Goal: Information Seeking & Learning: Learn about a topic

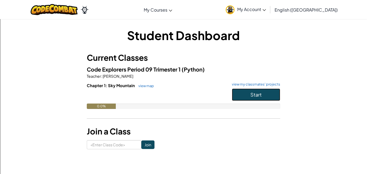
click at [235, 93] on button "Start" at bounding box center [256, 94] width 48 height 12
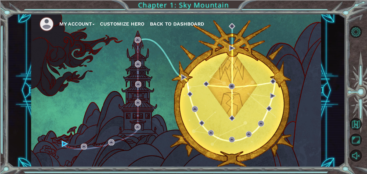
click at [123, 23] on button "Customize Hero" at bounding box center [122, 24] width 45 height 8
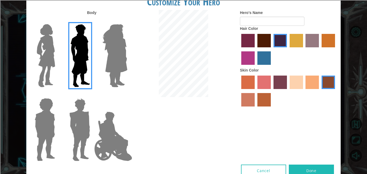
click at [48, 50] on img at bounding box center [46, 55] width 23 height 67
click at [57, 21] on input "Hero Connie" at bounding box center [57, 21] width 0 height 0
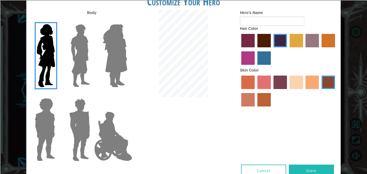
click at [125, 64] on img at bounding box center [114, 55] width 29 height 67
click at [127, 21] on input "Hero Amethyst" at bounding box center [127, 21] width 0 height 0
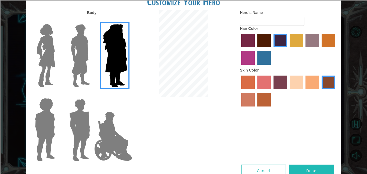
click at [48, 51] on img at bounding box center [46, 55] width 23 height 67
click at [57, 21] on input "Hero Connie" at bounding box center [57, 21] width 0 height 0
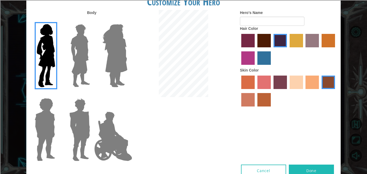
click at [267, 55] on label "lachmara hair color" at bounding box center [263, 57] width 13 height 13
click at [256, 67] on input "lachmara hair color" at bounding box center [256, 67] width 0 height 0
click at [290, 85] on label "sandy beach skin color" at bounding box center [296, 81] width 13 height 13
click at [288, 91] on input "sandy beach skin color" at bounding box center [288, 91] width 0 height 0
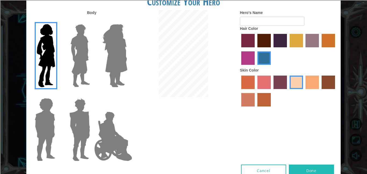
click at [307, 83] on label "tacao skin color" at bounding box center [311, 81] width 13 height 13
click at [304, 91] on input "tacao skin color" at bounding box center [304, 91] width 0 height 0
click at [297, 42] on label "tulip tree hair color" at bounding box center [296, 40] width 13 height 13
click at [288, 49] on input "tulip tree hair color" at bounding box center [288, 49] width 0 height 0
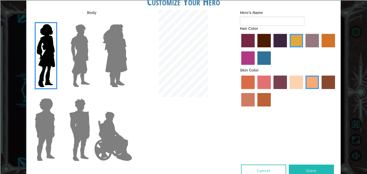
click at [267, 40] on label "maroon hair color" at bounding box center [263, 40] width 13 height 13
click at [256, 49] on input "maroon hair color" at bounding box center [256, 49] width 0 height 0
click at [297, 84] on label "sandy beach skin color" at bounding box center [296, 81] width 13 height 13
click at [288, 91] on input "sandy beach skin color" at bounding box center [288, 91] width 0 height 0
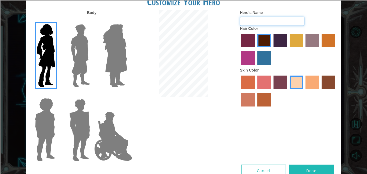
click at [267, 21] on input "Hero's Name" at bounding box center [272, 21] width 64 height 9
click at [115, 131] on img at bounding box center [113, 136] width 42 height 54
click at [127, 95] on input "Hero Jamie" at bounding box center [127, 95] width 0 height 0
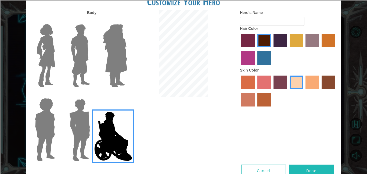
click at [45, 127] on img at bounding box center [45, 129] width 25 height 67
click at [57, 95] on input "Hero Steven" at bounding box center [57, 95] width 0 height 0
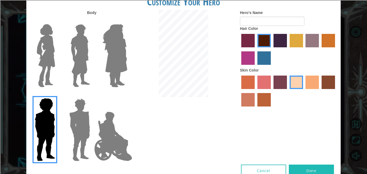
click at [44, 63] on img at bounding box center [46, 55] width 23 height 67
click at [57, 21] on input "Hero Connie" at bounding box center [57, 21] width 0 height 0
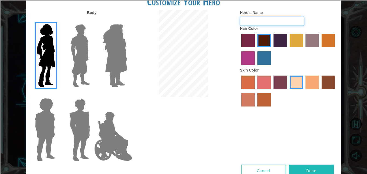
click at [267, 19] on input "Hero's Name" at bounding box center [272, 21] width 64 height 9
type input "[PERSON_NAME]"
click at [301, 169] on button "Done" at bounding box center [311, 170] width 45 height 12
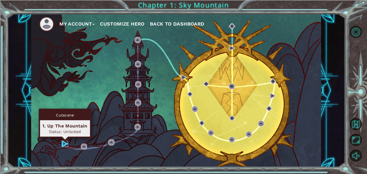
click at [66, 144] on img at bounding box center [65, 144] width 6 height 6
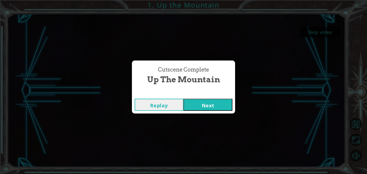
click at [200, 105] on button "Next" at bounding box center [207, 105] width 49 height 12
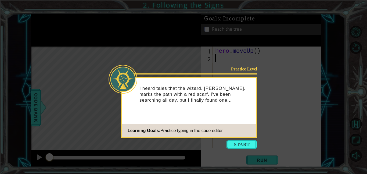
click at [221, 98] on p "I heard tales that the wizard, [PERSON_NAME], marks the path with a red scarf. …" at bounding box center [195, 94] width 113 height 18
click at [233, 144] on button "Start" at bounding box center [241, 144] width 31 height 9
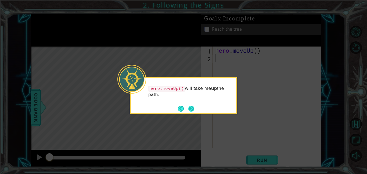
click at [190, 108] on button "Next" at bounding box center [191, 108] width 9 height 9
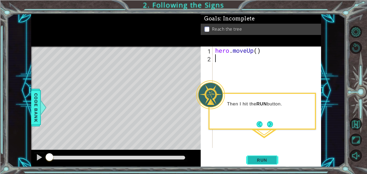
click at [258, 158] on span "Run" at bounding box center [261, 159] width 21 height 5
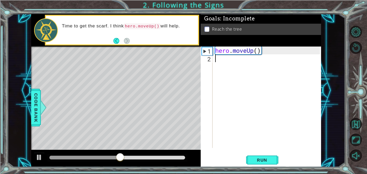
type textarea "h"
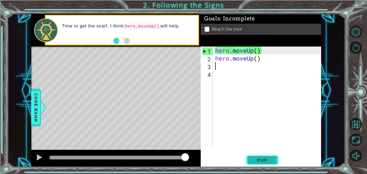
click at [258, 161] on span "Run" at bounding box center [261, 159] width 21 height 5
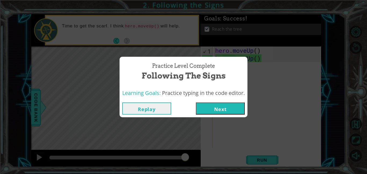
click at [231, 109] on button "Next" at bounding box center [220, 108] width 49 height 12
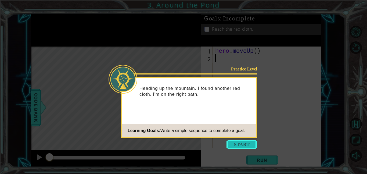
click at [240, 143] on button "Start" at bounding box center [241, 144] width 31 height 9
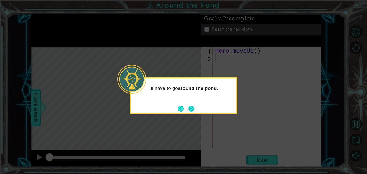
click at [191, 106] on button "Next" at bounding box center [191, 108] width 6 height 6
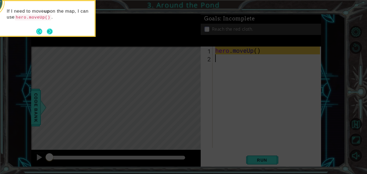
click at [49, 33] on button "Next" at bounding box center [49, 31] width 9 height 9
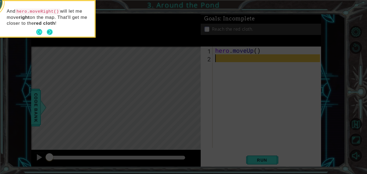
click at [49, 32] on button "Next" at bounding box center [49, 32] width 9 height 9
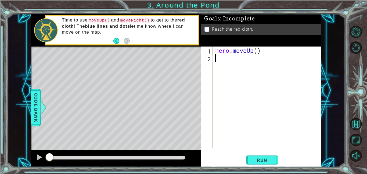
type textarea "h"
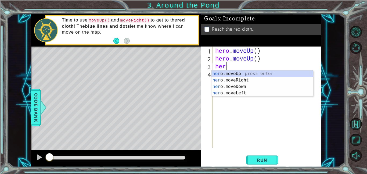
type textarea "hero"
click at [249, 78] on div "hero .moveUp press enter hero .moveRight press enter hero .moveDown press enter…" at bounding box center [262, 89] width 102 height 39
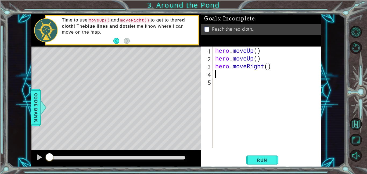
scroll to position [0, 0]
type textarea "h"
click at [262, 161] on span "Run" at bounding box center [261, 159] width 21 height 5
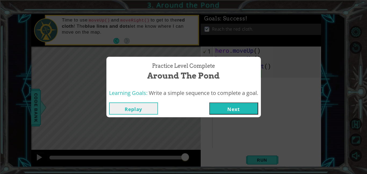
click at [220, 107] on button "Next" at bounding box center [233, 108] width 49 height 12
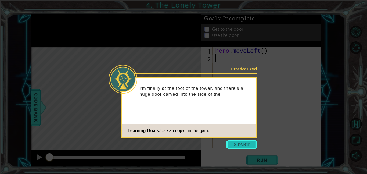
click at [247, 144] on button "Start" at bounding box center [241, 144] width 31 height 9
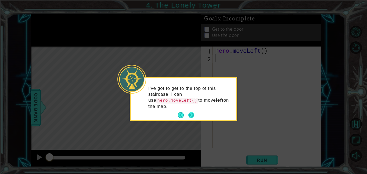
click at [191, 117] on button "Next" at bounding box center [191, 115] width 10 height 10
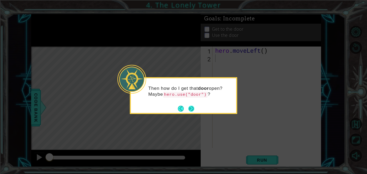
click at [190, 110] on button "Next" at bounding box center [191, 109] width 10 height 10
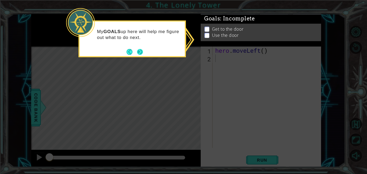
click at [140, 52] on button "Next" at bounding box center [140, 51] width 7 height 7
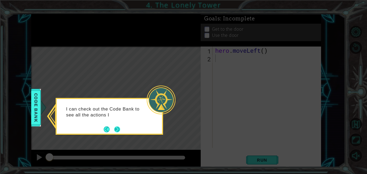
click at [116, 131] on button "Next" at bounding box center [116, 128] width 9 height 9
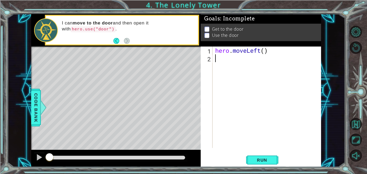
type textarea "h"
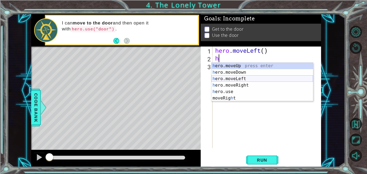
click at [246, 80] on div "h ero.moveUp press enter h ero.moveDown press enter h ero.moveLeft press enter …" at bounding box center [262, 89] width 102 height 52
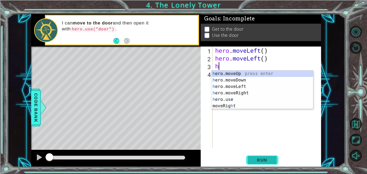
click at [264, 159] on span "Run" at bounding box center [261, 159] width 21 height 5
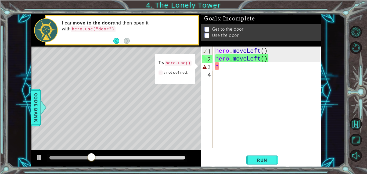
type textarea "he"
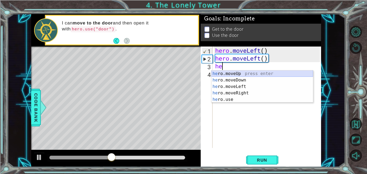
click at [238, 73] on div "he ro.moveUp press enter he ro.moveDown press enter he ro.moveLeft press enter …" at bounding box center [262, 92] width 102 height 45
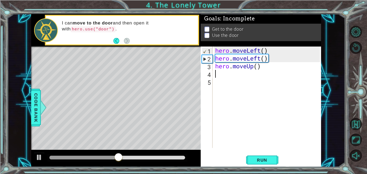
type textarea "h"
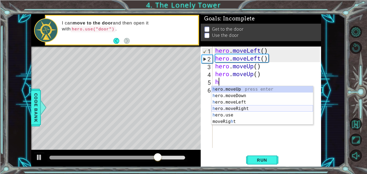
click at [240, 107] on div "h ero.moveUp press enter h ero.moveDown press enter h ero.moveLeft press enter …" at bounding box center [262, 112] width 102 height 52
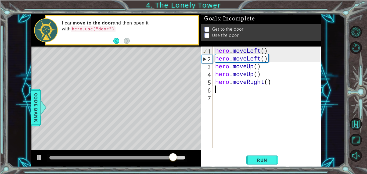
type textarea "h"
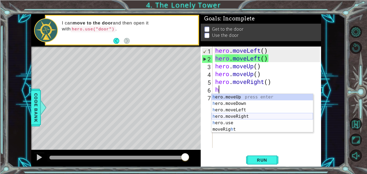
click at [246, 116] on div "h ero.moveUp press enter h ero.moveDown press enter h ero.moveLeft press enter …" at bounding box center [262, 120] width 102 height 52
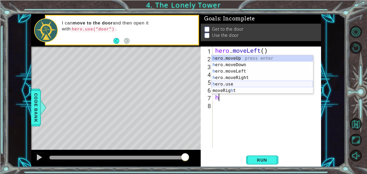
click at [233, 84] on div "h ero.moveUp press enter h ero.moveDown press enter h ero.moveLeft press enter …" at bounding box center [262, 81] width 102 height 52
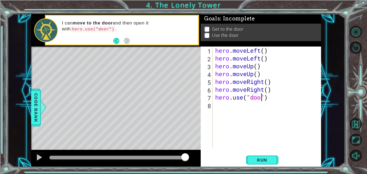
scroll to position [0, 2]
type textarea "hero.use("door")"
click at [271, 158] on span "Run" at bounding box center [261, 159] width 21 height 5
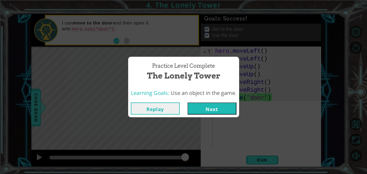
click at [210, 108] on button "Next" at bounding box center [212, 108] width 49 height 12
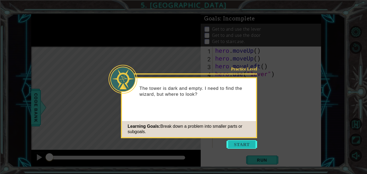
click at [238, 145] on button "Start" at bounding box center [241, 144] width 31 height 9
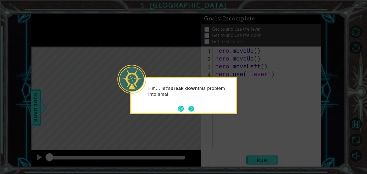
click at [193, 111] on button "Next" at bounding box center [191, 108] width 7 height 7
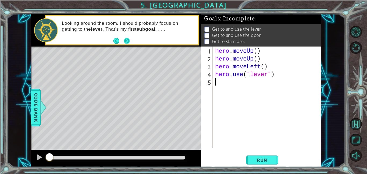
click at [125, 41] on button "Next" at bounding box center [126, 40] width 9 height 9
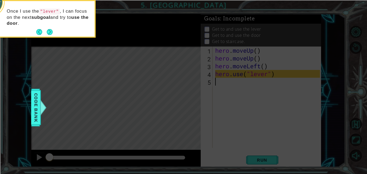
click at [51, 29] on button "Next" at bounding box center [49, 32] width 6 height 6
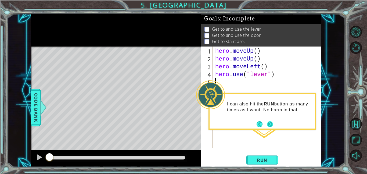
click at [270, 123] on button "Next" at bounding box center [270, 124] width 6 height 6
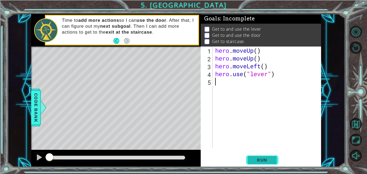
click at [253, 160] on span "Run" at bounding box center [261, 159] width 21 height 5
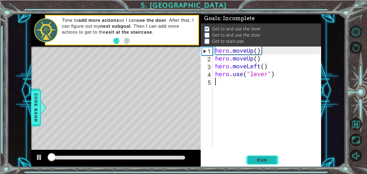
scroll to position [1, 0]
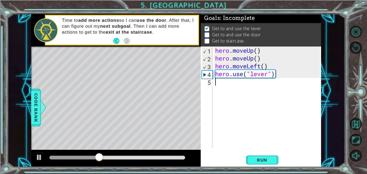
type textarea "h"
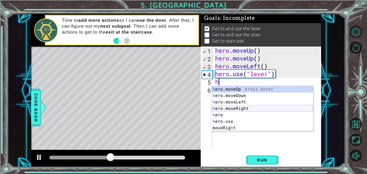
click at [243, 108] on div "h ero.moveUp press enter h ero.moveDown press enter h ero.moveLeft press enter …" at bounding box center [262, 115] width 102 height 58
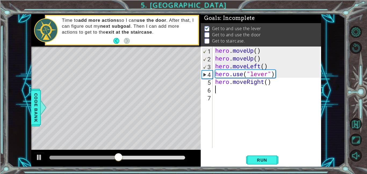
type textarea "h"
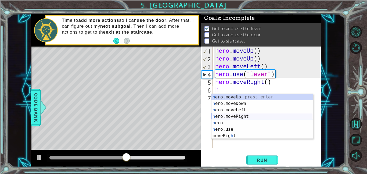
click at [235, 115] on div "h ero.moveUp press enter h ero.moveDown press enter h ero.moveLeft press enter …" at bounding box center [262, 123] width 102 height 58
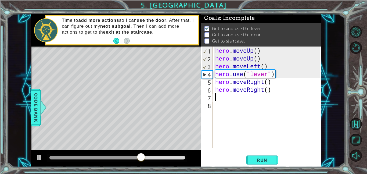
type textarea "h"
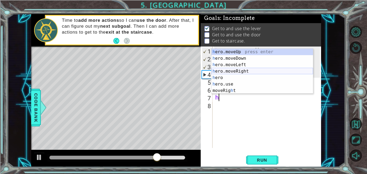
click at [239, 71] on div "h ero.moveUp press enter h ero.moveDown press enter h ero.moveLeft press enter …" at bounding box center [262, 78] width 102 height 58
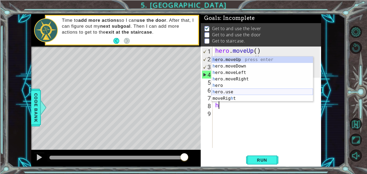
click at [240, 93] on div "h ero.moveUp press enter h ero.moveDown press enter h ero.moveLeft press enter …" at bounding box center [262, 85] width 102 height 58
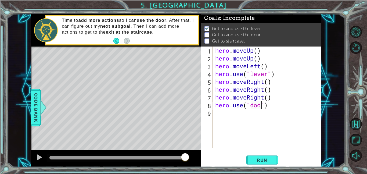
scroll to position [0, 2]
type textarea "hero.use("door")"
click at [269, 158] on span "Run" at bounding box center [261, 159] width 21 height 5
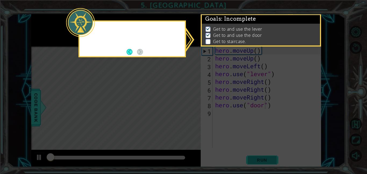
scroll to position [1, 0]
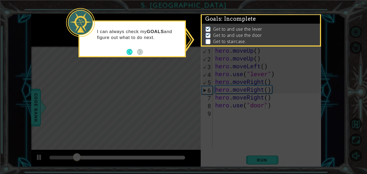
click at [205, 122] on icon at bounding box center [183, 87] width 367 height 174
click at [139, 44] on div "I can always check my GOALS and figure out what to do next." at bounding box center [132, 37] width 105 height 27
click at [128, 50] on button "Back" at bounding box center [132, 52] width 10 height 6
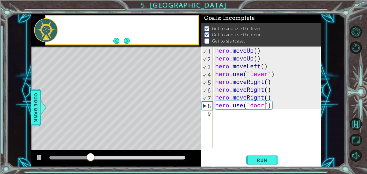
scroll to position [0, 0]
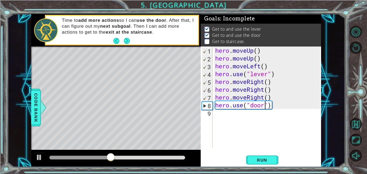
click at [264, 115] on div "hero . moveUp ( ) hero . moveUp ( ) hero . moveLeft ( ) hero . use ( "lever" ) …" at bounding box center [268, 104] width 109 height 117
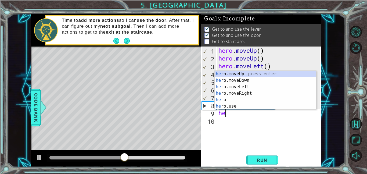
type textarea "her"
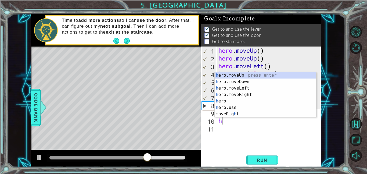
type textarea "h"
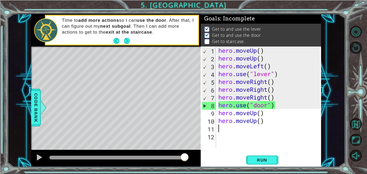
type textarea "h"
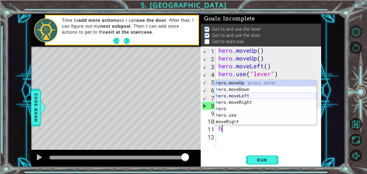
click at [268, 97] on div "h ero.moveUp press enter h ero.moveDown press enter h ero.moveLeft press enter …" at bounding box center [266, 109] width 102 height 58
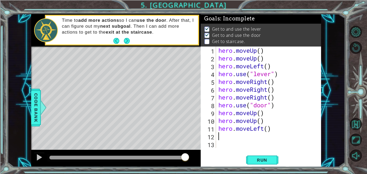
type textarea "h"
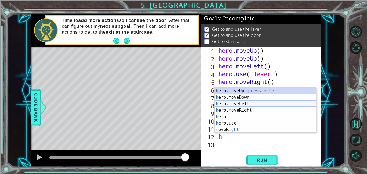
click at [239, 102] on div "h ero.moveUp press enter h ero.moveDown press enter h ero.moveLeft press enter …" at bounding box center [266, 117] width 102 height 58
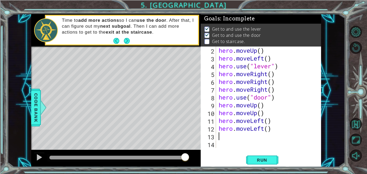
type textarea "h"
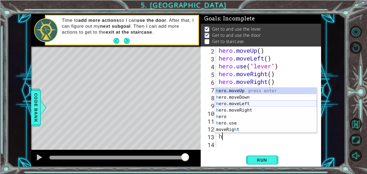
click at [239, 103] on div "h ero.moveUp press enter h ero.moveDown press enter h ero.moveLeft press enter …" at bounding box center [266, 117] width 102 height 58
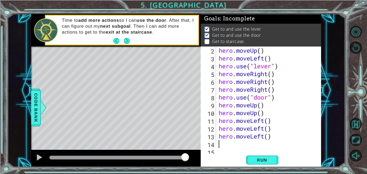
scroll to position [16, 0]
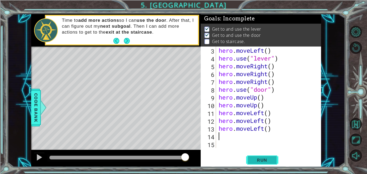
click at [259, 161] on span "Run" at bounding box center [261, 159] width 21 height 5
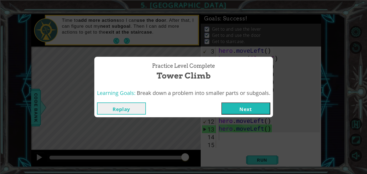
click at [232, 103] on button "Next" at bounding box center [245, 108] width 49 height 12
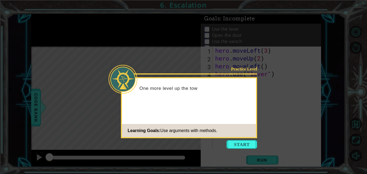
click at [232, 103] on div "Practice Level One more level up the tow Learning Goals: Use arguments with met…" at bounding box center [189, 107] width 136 height 61
click at [236, 142] on button "Start" at bounding box center [241, 144] width 31 height 9
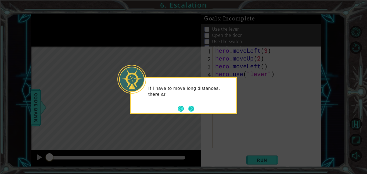
click at [190, 105] on button "Next" at bounding box center [191, 108] width 6 height 6
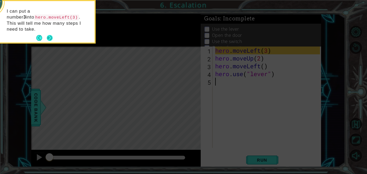
click at [49, 34] on button "Next" at bounding box center [49, 37] width 7 height 7
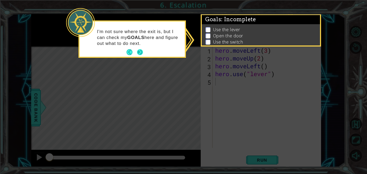
click at [138, 49] on button "Next" at bounding box center [139, 52] width 7 height 7
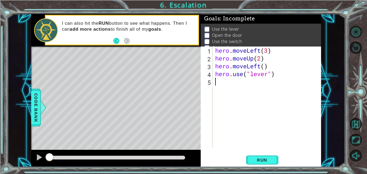
click at [199, 104] on div "Level Map" at bounding box center [155, 125] width 248 height 158
click at [229, 82] on div "hero . moveLeft ( 3 ) hero . moveUp ( 2 ) hero . moveLeft ( ) hero . use ( "lev…" at bounding box center [268, 104] width 109 height 117
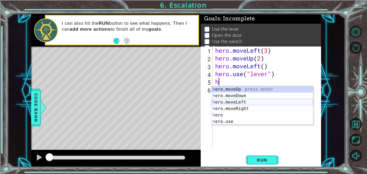
click at [241, 104] on div "h ero.moveUp press enter h ero.moveDown press enter h ero.moveLeft press enter …" at bounding box center [262, 112] width 102 height 52
type textarea "hero.moveLeft(1)"
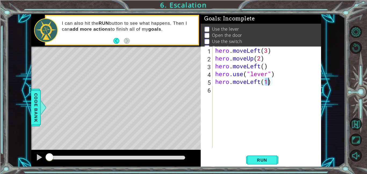
click at [244, 94] on div "hero . moveLeft ( 3 ) hero . moveUp ( 2 ) hero . moveLeft ( ) hero . use ( "lev…" at bounding box center [268, 104] width 109 height 117
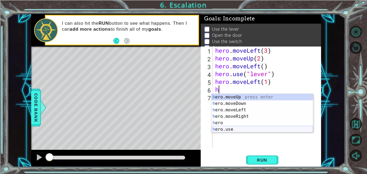
click at [236, 129] on div "h ero.moveUp press enter h ero.moveDown press enter h ero.moveLeft press enter …" at bounding box center [262, 120] width 102 height 52
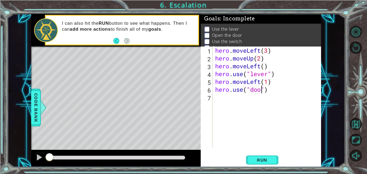
type textarea "hero.use("door")"
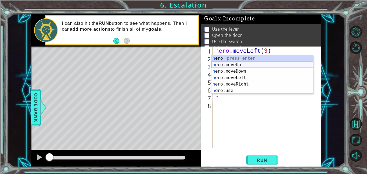
click at [237, 64] on div "h ero press enter h ero.moveUp press enter h ero.moveDown press enter h ero.mov…" at bounding box center [262, 81] width 102 height 52
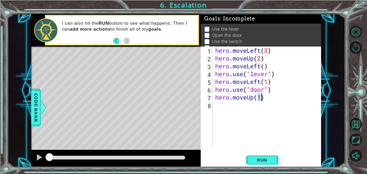
type textarea "hero.moveUp(2)"
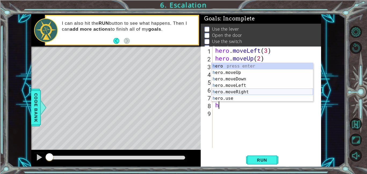
click at [251, 90] on div "h ero press enter h ero.moveUp press enter h ero.moveDown press enter h ero.mov…" at bounding box center [262, 89] width 102 height 52
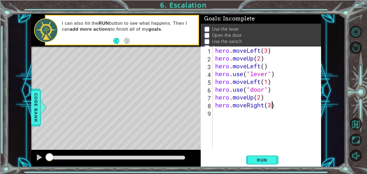
scroll to position [0, 2]
click at [277, 159] on button "Run" at bounding box center [262, 160] width 32 height 12
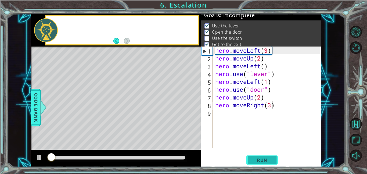
scroll to position [3, 0]
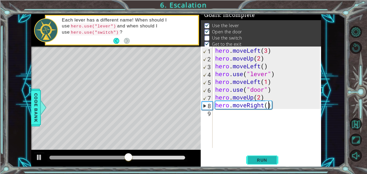
type textarea "hero.moveRight(2)"
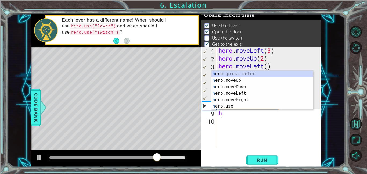
click at [231, 106] on div "h ero press enter h ero.moveUp press enter h ero.moveDown press enter h ero.mov…" at bounding box center [262, 97] width 102 height 52
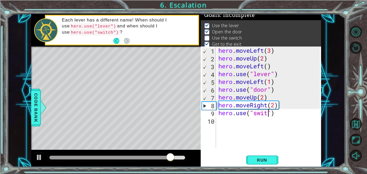
scroll to position [0, 2]
type textarea "hero.use("switch")"
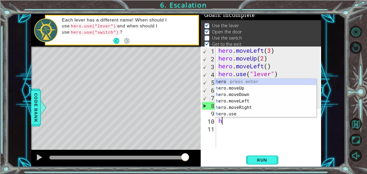
click at [246, 108] on div "h ero press enter h ero.moveUp press enter h ero.moveDown press enter h ero.mov…" at bounding box center [266, 104] width 102 height 52
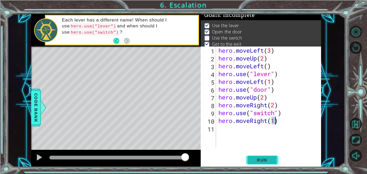
type textarea "hero.moveRight(1)"
click at [270, 161] on span "Run" at bounding box center [261, 159] width 21 height 5
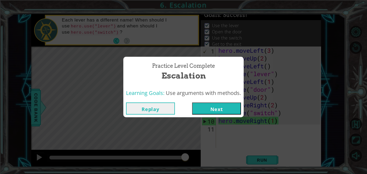
click at [232, 106] on button "Next" at bounding box center [216, 108] width 49 height 12
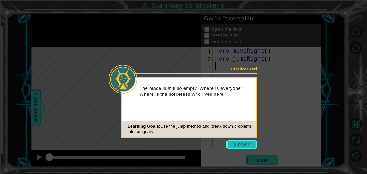
click at [251, 144] on button "Start" at bounding box center [241, 144] width 31 height 9
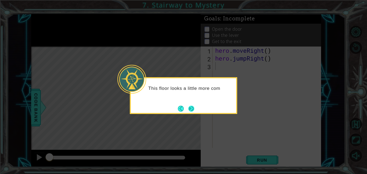
click at [191, 110] on button "Next" at bounding box center [191, 108] width 6 height 6
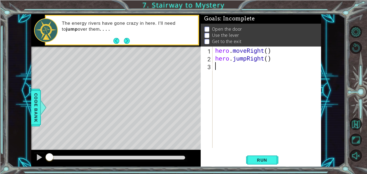
click at [300, 126] on div "hero . moveRight ( ) hero . jumpRight ( )" at bounding box center [268, 104] width 109 height 117
click at [127, 43] on button "Next" at bounding box center [127, 41] width 8 height 8
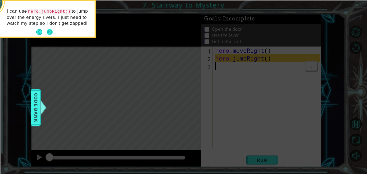
click at [49, 33] on button "Next" at bounding box center [49, 32] width 7 height 7
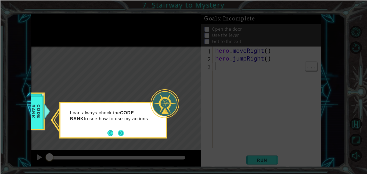
click at [120, 133] on button "Next" at bounding box center [121, 133] width 8 height 8
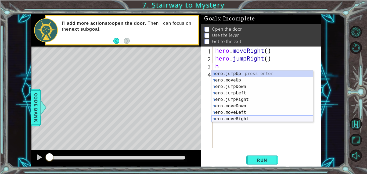
click at [259, 117] on div "h ero.jumpUp press enter h ero.moveUp press enter h ero.jumpDown press enter h …" at bounding box center [262, 102] width 102 height 64
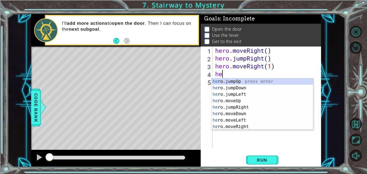
scroll to position [0, 3]
click at [237, 99] on div "her o.jumpUp press enter her o.jumpDown press enter her o.jumpLeft press enter …" at bounding box center [262, 110] width 102 height 64
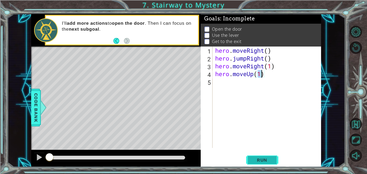
type textarea "hero.moveUp(1)"
click at [274, 160] on button "Run" at bounding box center [262, 160] width 32 height 12
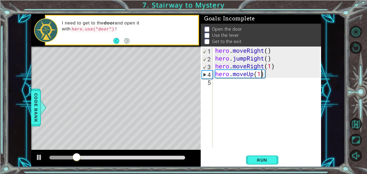
click at [240, 83] on div "hero . moveRight ( ) hero . jumpRight ( ) hero . moveRight ( 1 ) hero . moveUp …" at bounding box center [268, 104] width 109 height 117
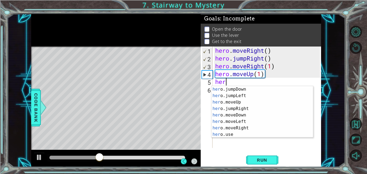
scroll to position [6, 0]
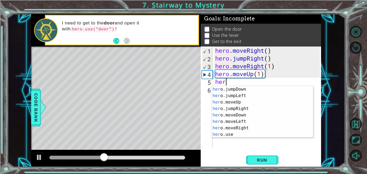
click at [233, 136] on div "her o.jumpDown press enter her o.jumpLeft press enter her o.moveUp press enter …" at bounding box center [262, 118] width 102 height 64
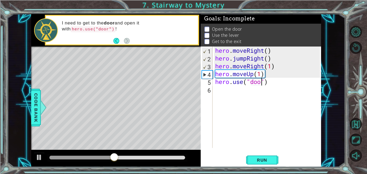
type textarea "hero.use("door")"
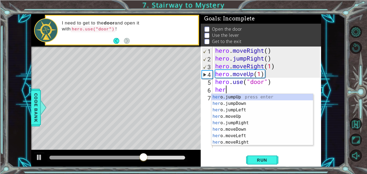
scroll to position [0, 0]
click at [236, 124] on div "hero .jumpUp press enter hero .jumpDown press enter hero .jumpLeft press enter …" at bounding box center [262, 126] width 102 height 64
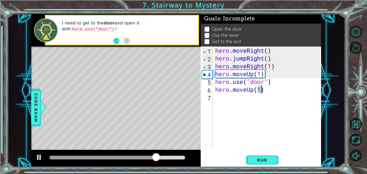
type textarea "hero.moveUp(2)"
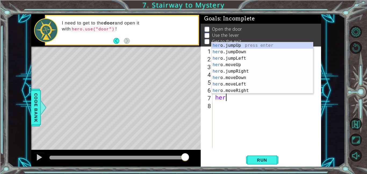
click at [244, 89] on div "her o.jumpUp press enter her o.jumpDown press enter her o.jumpLeft press enter …" at bounding box center [262, 74] width 102 height 64
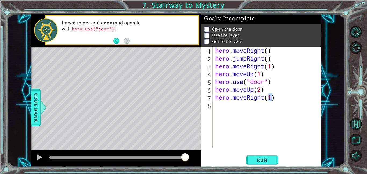
type textarea "hero.moveRight(1)"
click at [268, 109] on div "hero . moveRight ( ) hero . jumpRight ( ) hero . moveRight ( 1 ) hero . moveUp …" at bounding box center [268, 104] width 109 height 117
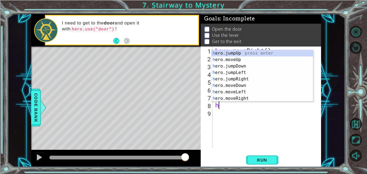
scroll to position [6, 0]
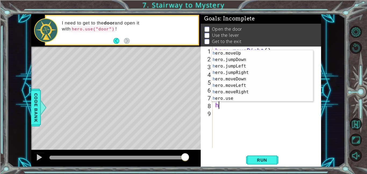
click at [231, 98] on div "h ero.moveUp press enter h ero.jumpDown press enter h ero.jumpLeft press enter …" at bounding box center [262, 82] width 102 height 64
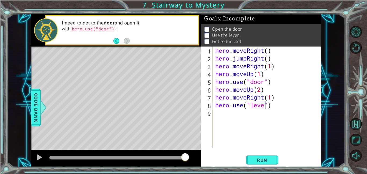
type textarea "hero.use("lever")"
click at [266, 117] on div "hero . moveRight ( ) hero . jumpRight ( ) hero . moveRight ( 1 ) hero . moveUp …" at bounding box center [268, 104] width 109 height 117
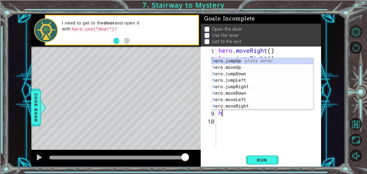
click at [246, 109] on div "h ero.jumpUp press enter h ero.moveUp press enter h ero.jumpDown press enter h …" at bounding box center [262, 90] width 102 height 64
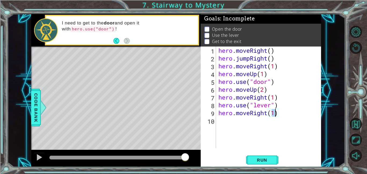
type textarea "hero.moveRight(2)"
type textarea "h"
click at [267, 116] on div "hero . moveRight ( ) hero . jumpRight ( ) hero . moveRight ( 1 ) hero . moveUp …" at bounding box center [269, 104] width 105 height 117
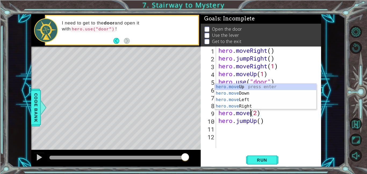
click at [249, 100] on div "hero.move Up press enter hero.move Down press enter hero.move Left press enter …" at bounding box center [266, 103] width 102 height 39
type textarea "hero.moveLeft(1)(2)"
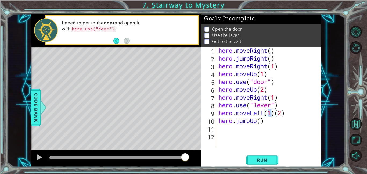
click at [260, 127] on div "hero . moveRight ( ) hero . jumpRight ( ) hero . moveRight ( 1 ) hero . moveUp …" at bounding box center [269, 104] width 105 height 117
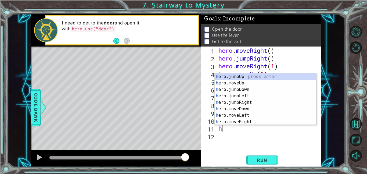
click at [250, 121] on div "h ero.jumpUp press enter h ero.moveUp press enter h ero.jumpDown press enter h …" at bounding box center [266, 105] width 102 height 64
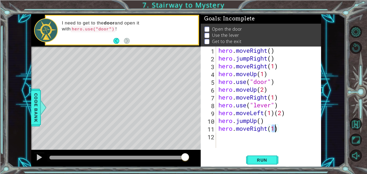
scroll to position [0, 2]
click at [271, 159] on span "Run" at bounding box center [261, 159] width 21 height 5
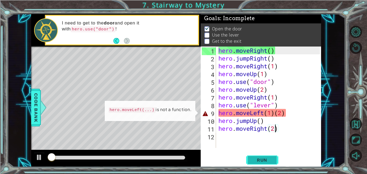
scroll to position [1, 0]
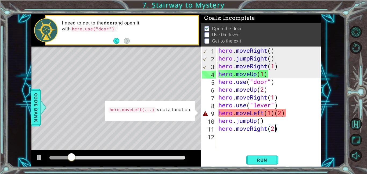
click at [274, 113] on div "hero . moveRight ( ) hero . jumpRight ( ) hero . moveRight ( 1 ) hero . moveUp …" at bounding box center [269, 104] width 105 height 117
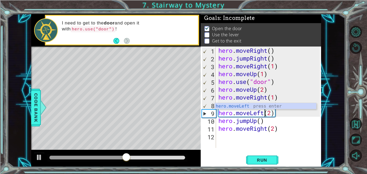
click at [268, 97] on div "hero . moveRight ( ) hero . jumpRight ( ) hero . moveRight ( 1 ) hero . moveUp …" at bounding box center [269, 104] width 105 height 117
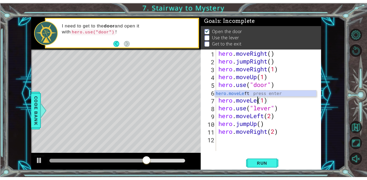
scroll to position [0, 2]
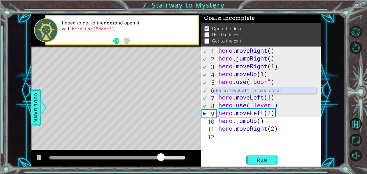
click at [267, 90] on div "hero.moveLeft press enter" at bounding box center [266, 96] width 102 height 19
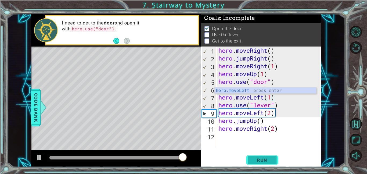
type textarea "hero.moveLeft(1)"
click at [265, 158] on span "Run" at bounding box center [261, 159] width 21 height 5
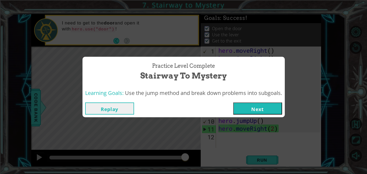
click at [239, 110] on button "Next" at bounding box center [257, 108] width 49 height 12
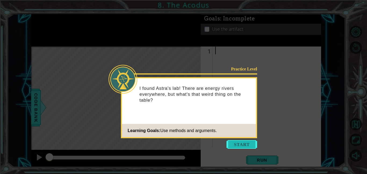
click at [236, 141] on button "Start" at bounding box center [241, 144] width 31 height 9
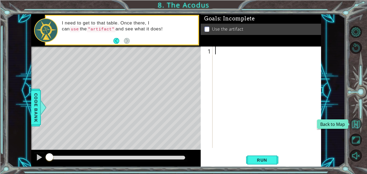
click at [352, 124] on button "Back to Map" at bounding box center [356, 124] width 12 height 12
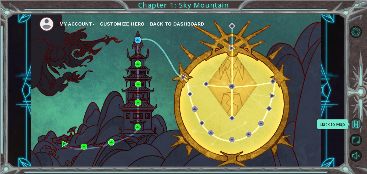
click at [353, 123] on button "Back to Map" at bounding box center [356, 124] width 12 height 12
click at [221, 82] on div "My Account Customize Hero Back to Dashboard" at bounding box center [176, 90] width 290 height 153
